Goal: Task Accomplishment & Management: Use online tool/utility

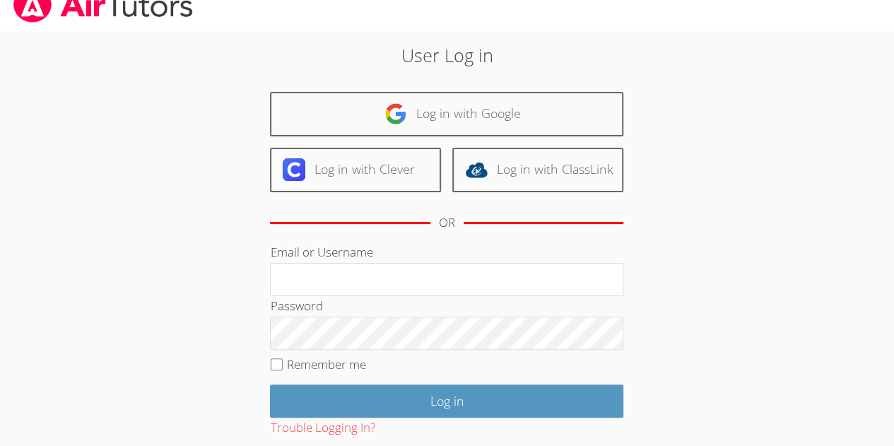
scroll to position [51, 0]
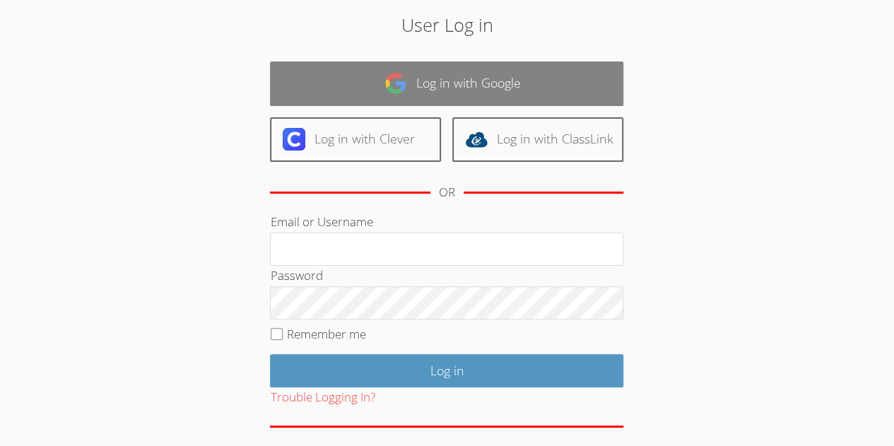
click at [317, 73] on link "Log in with Google" at bounding box center [446, 83] width 353 height 45
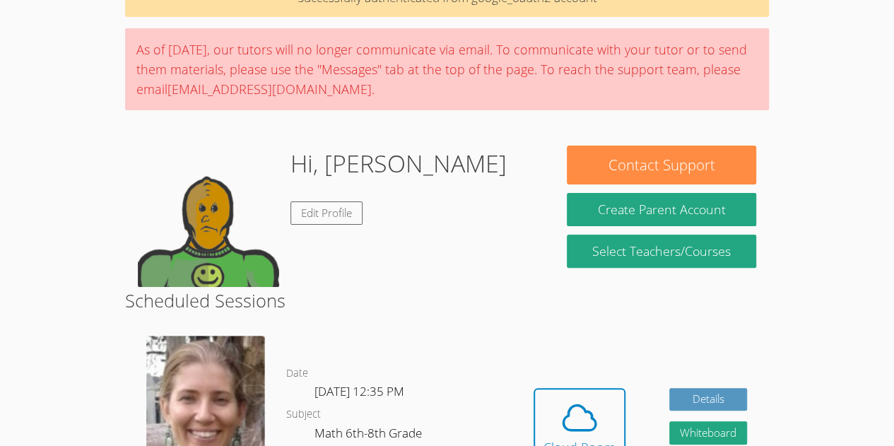
scroll to position [153, 0]
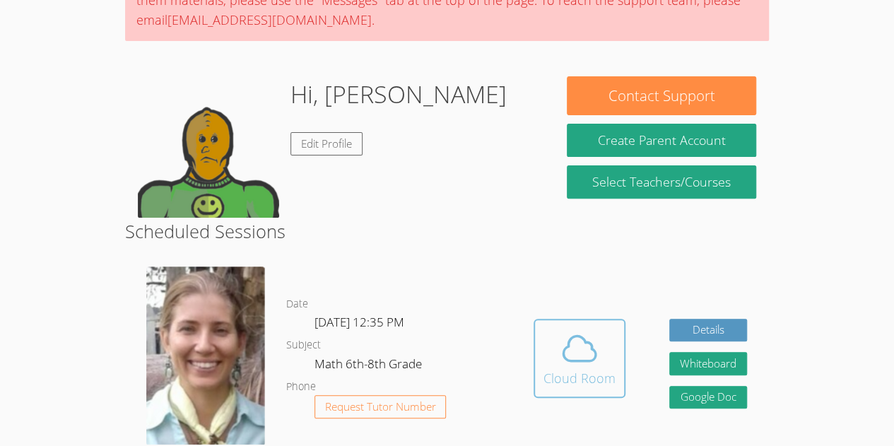
click at [562, 357] on icon at bounding box center [580, 349] width 40 height 40
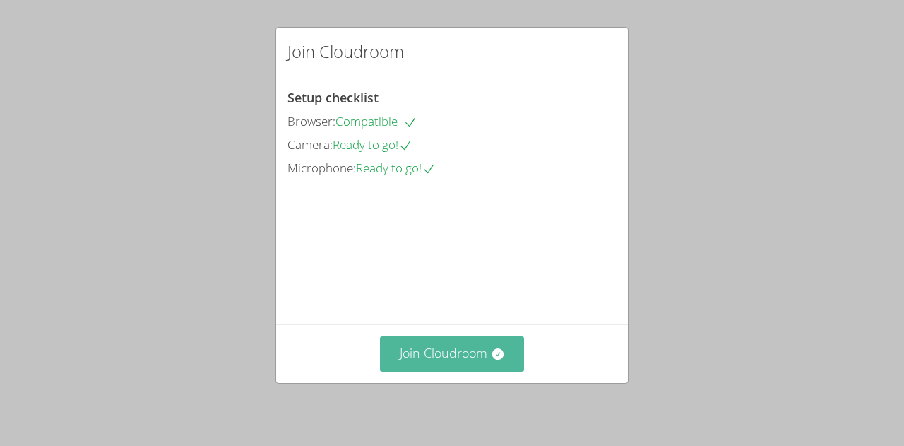
click at [422, 357] on button "Join Cloudroom" at bounding box center [452, 353] width 145 height 35
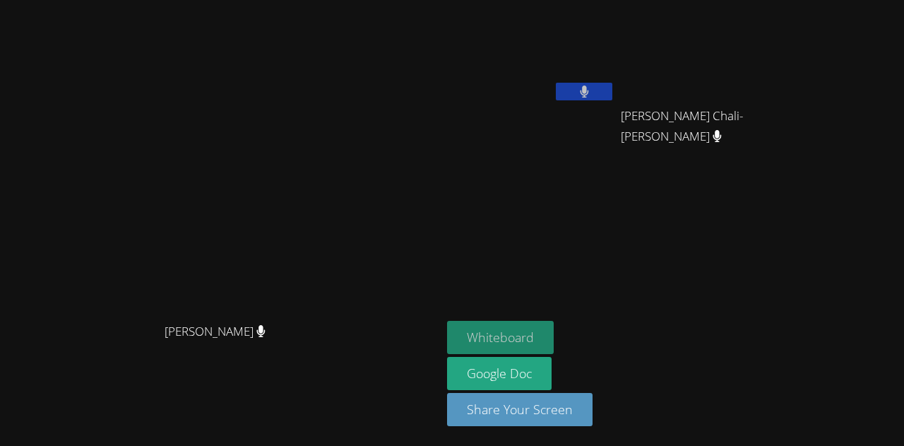
click at [554, 329] on button "Whiteboard" at bounding box center [500, 337] width 107 height 33
click at [613, 84] on button at bounding box center [584, 92] width 57 height 18
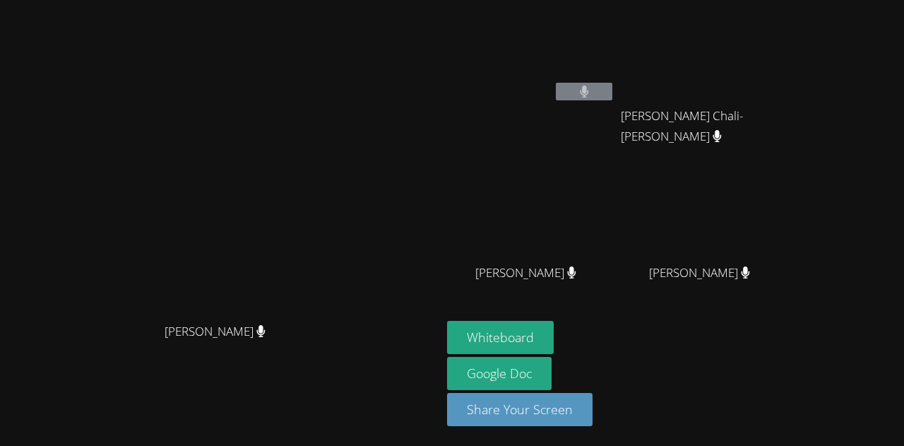
click at [327, 85] on video at bounding box center [221, 194] width 212 height 242
click at [615, 182] on video at bounding box center [531, 209] width 168 height 95
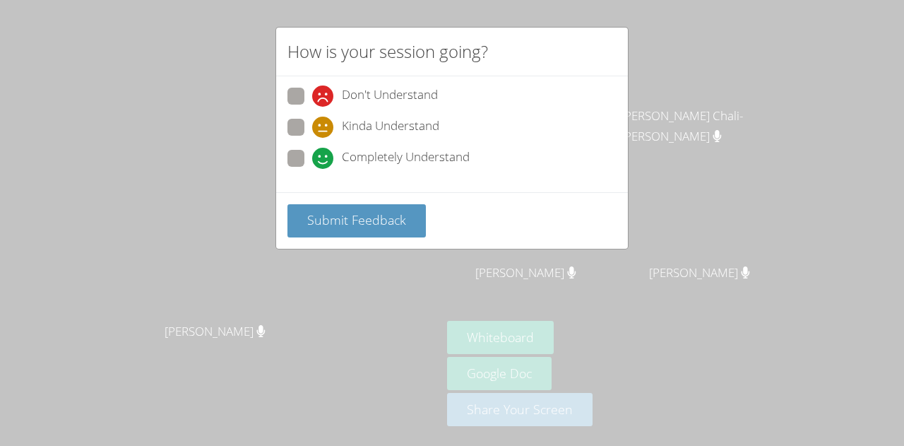
click at [307, 164] on label "Completely Understand" at bounding box center [379, 159] width 182 height 19
click at [312, 162] on input "Completely Understand" at bounding box center [318, 156] width 12 height 12
radio input "true"
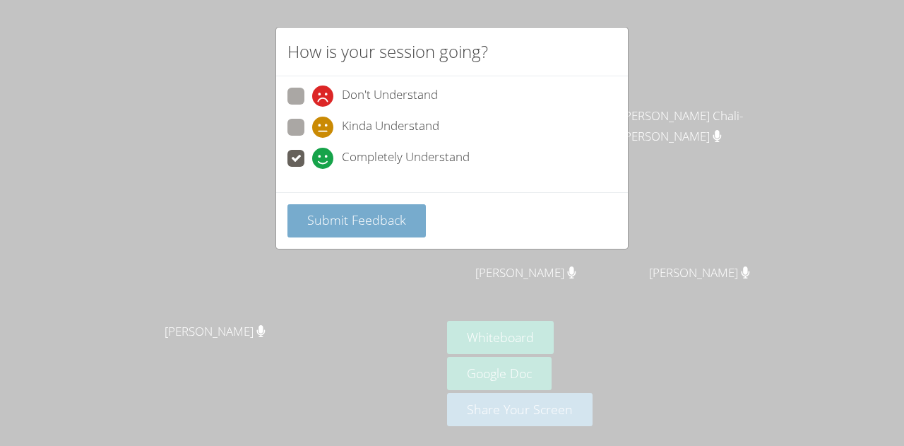
click at [311, 230] on button "Submit Feedback" at bounding box center [357, 220] width 138 height 33
